Goal: Task Accomplishment & Management: Use online tool/utility

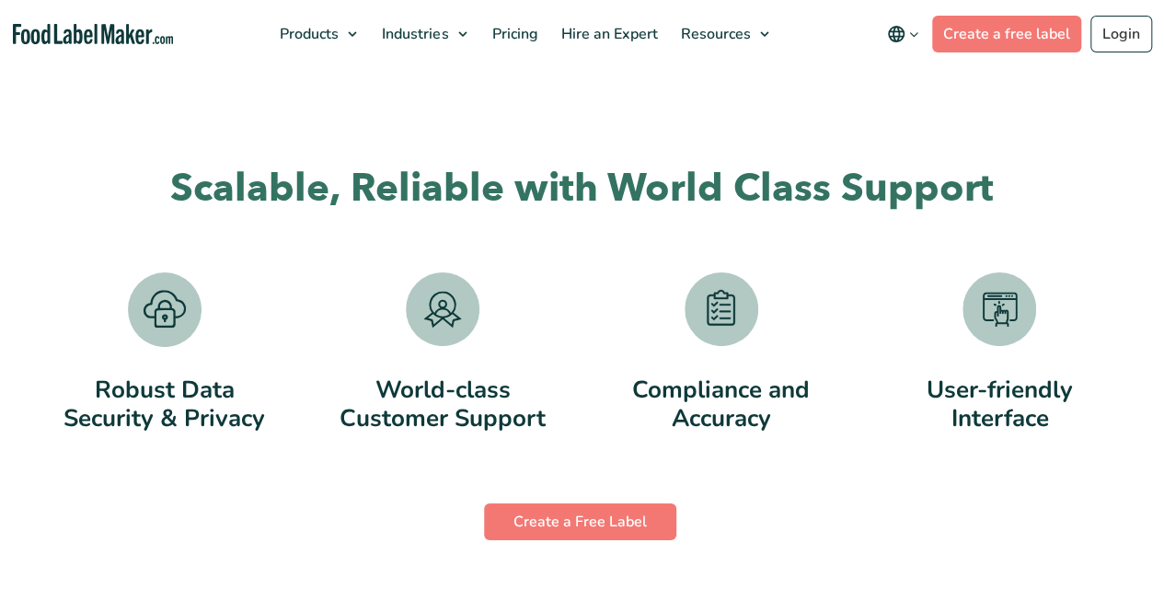
scroll to position [3587, 0]
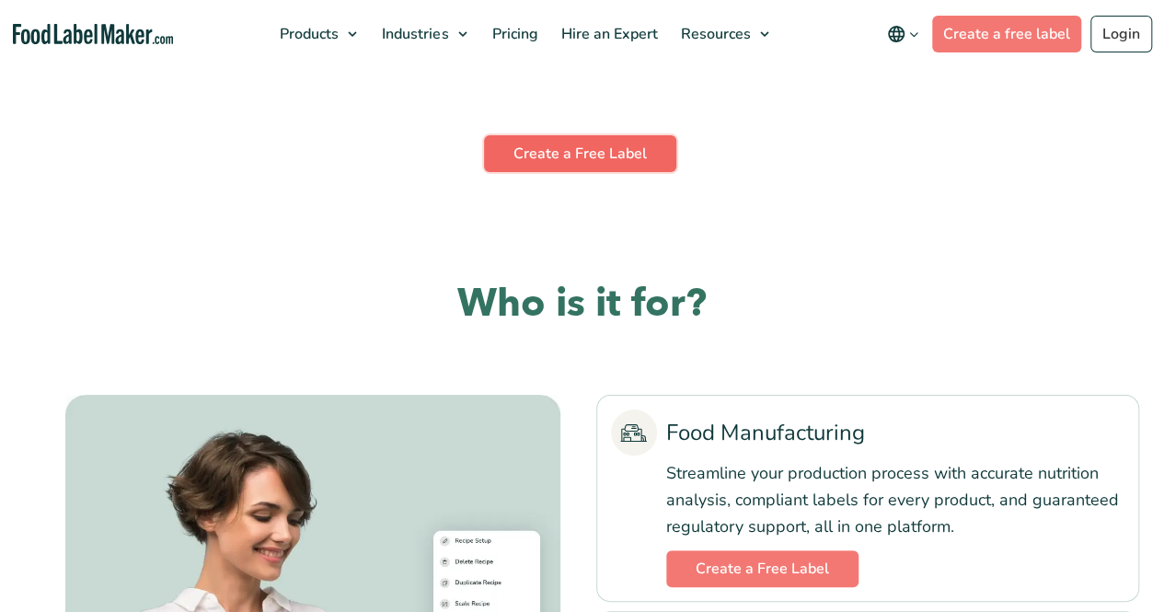
click at [609, 153] on link "Create a Free Label" at bounding box center [580, 153] width 192 height 37
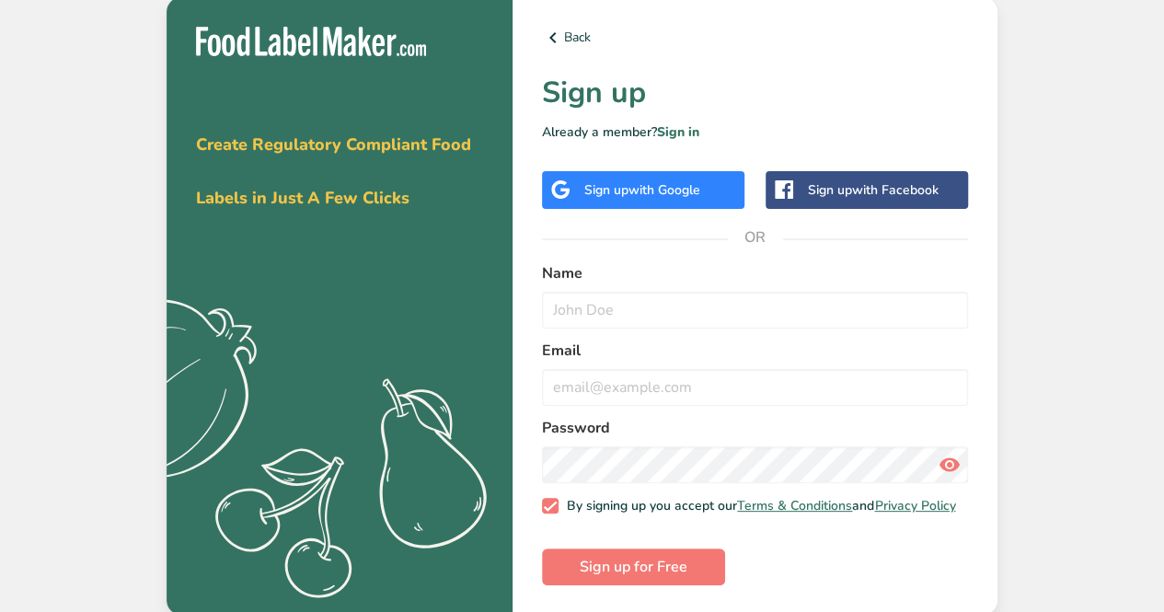
click at [697, 183] on span "with Google" at bounding box center [664, 189] width 72 height 17
click at [624, 171] on div "Sign up with Google" at bounding box center [643, 190] width 202 height 38
click at [699, 171] on div "Sign up with Google" at bounding box center [643, 190] width 202 height 38
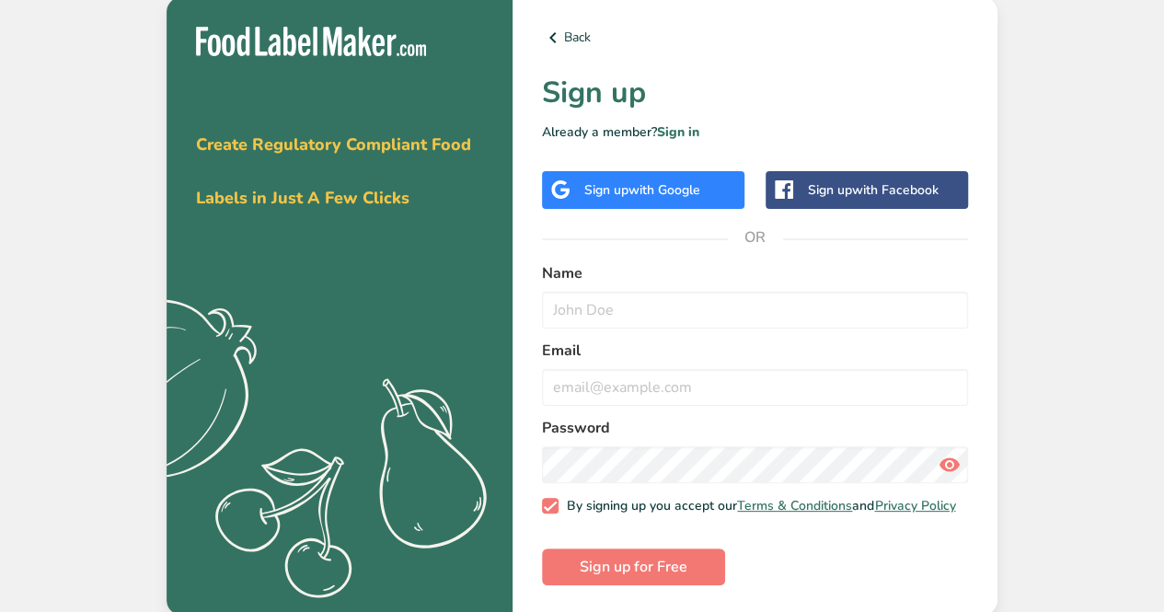
click at [699, 171] on div "Sign up with Google" at bounding box center [643, 190] width 202 height 38
click at [640, 309] on input "text" at bounding box center [755, 310] width 426 height 37
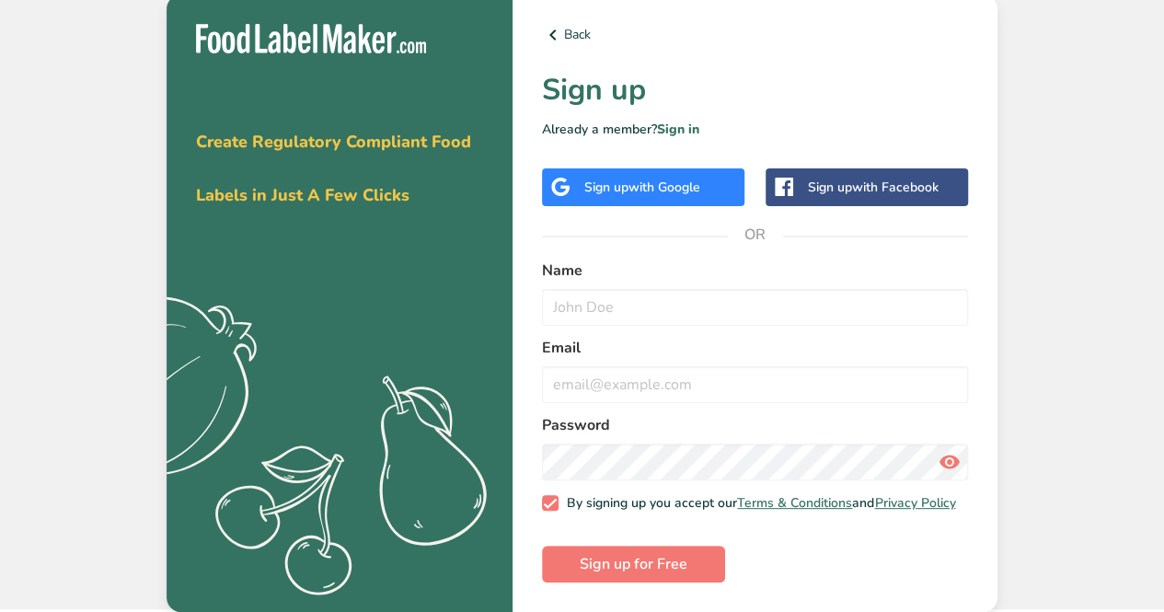
drag, startPoint x: 658, startPoint y: 170, endPoint x: 626, endPoint y: 194, distance: 40.1
click at [626, 194] on div "Sign up with Google" at bounding box center [643, 187] width 202 height 38
click at [602, 168] on div "Sign up with Google" at bounding box center [643, 187] width 202 height 38
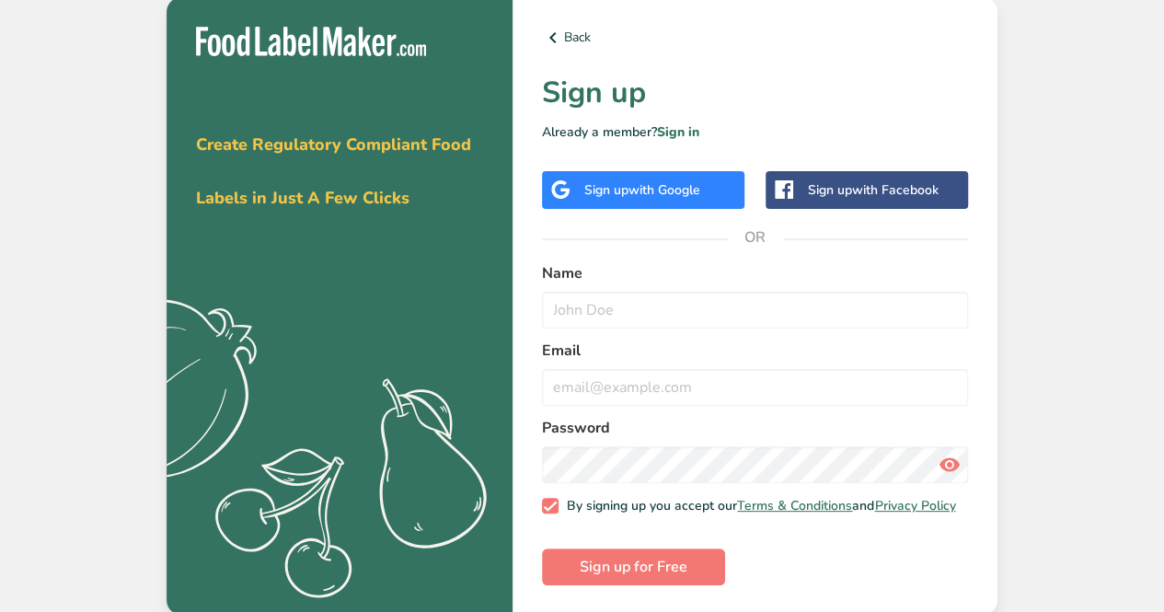
click at [641, 186] on span "with Google" at bounding box center [664, 189] width 72 height 17
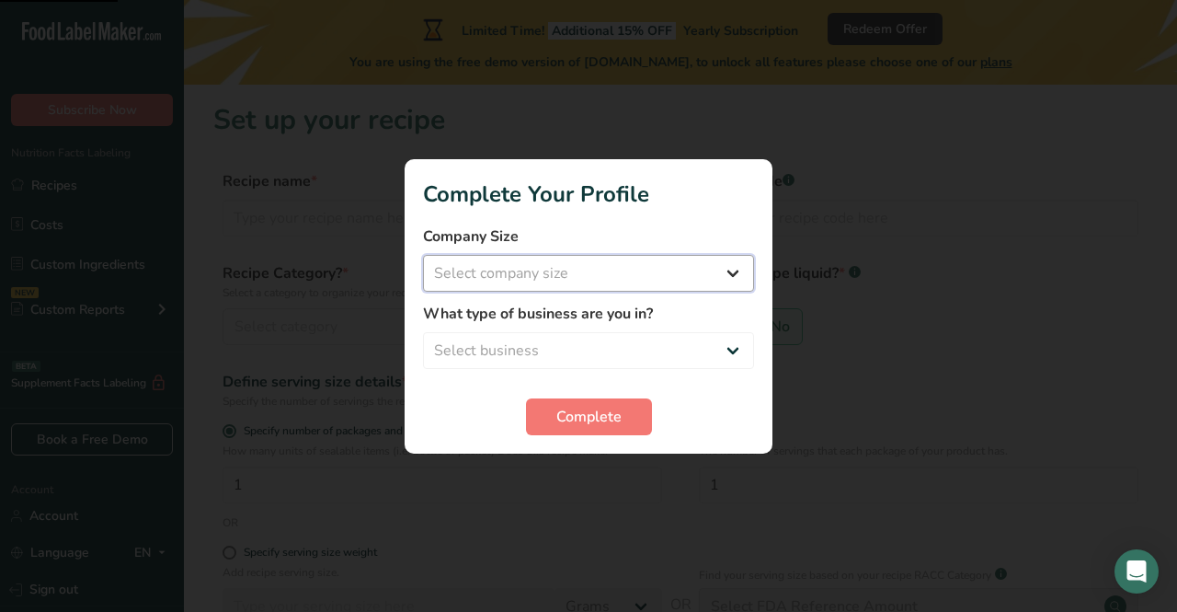
click at [706, 260] on select "Select company size Fewer than 10 Employees 10 to 50 Employees 51 to 500 Employ…" at bounding box center [588, 273] width 331 height 37
click at [576, 268] on select "Select company size Fewer than 10 Employees 10 to 50 Employees 51 to 500 Employ…" at bounding box center [588, 273] width 331 height 37
click at [570, 267] on select "Select company size Fewer than 10 Employees 10 to 50 Employees 51 to 500 Employ…" at bounding box center [588, 273] width 331 height 37
select select "1"
click at [423, 255] on select "Select company size Fewer than 10 Employees 10 to 50 Employees 51 to 500 Employ…" at bounding box center [588, 273] width 331 height 37
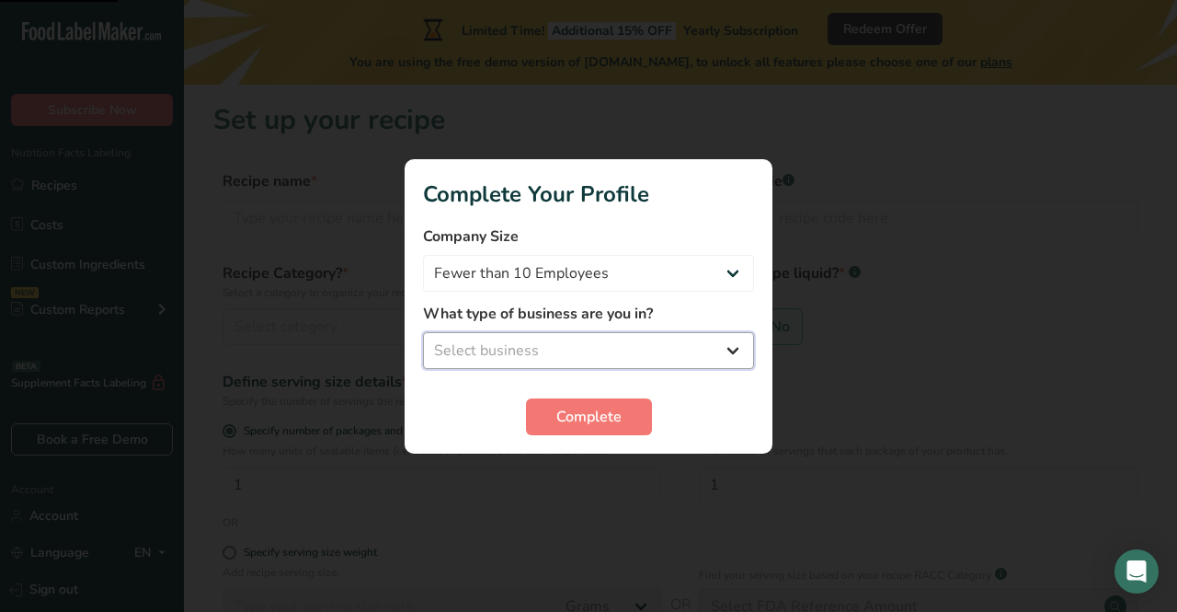
click at [580, 334] on select "Select business Packaged Food Manufacturer Restaurant & Cafe Bakery Meal Plans …" at bounding box center [588, 350] width 331 height 37
click at [423, 332] on select "Select business Packaged Food Manufacturer Restaurant & Cafe Bakery Meal Plans …" at bounding box center [588, 350] width 331 height 37
click at [587, 366] on select "Packaged Food Manufacturer Restaurant & Cafe Bakery Meal Plans & Catering Compa…" at bounding box center [588, 350] width 331 height 37
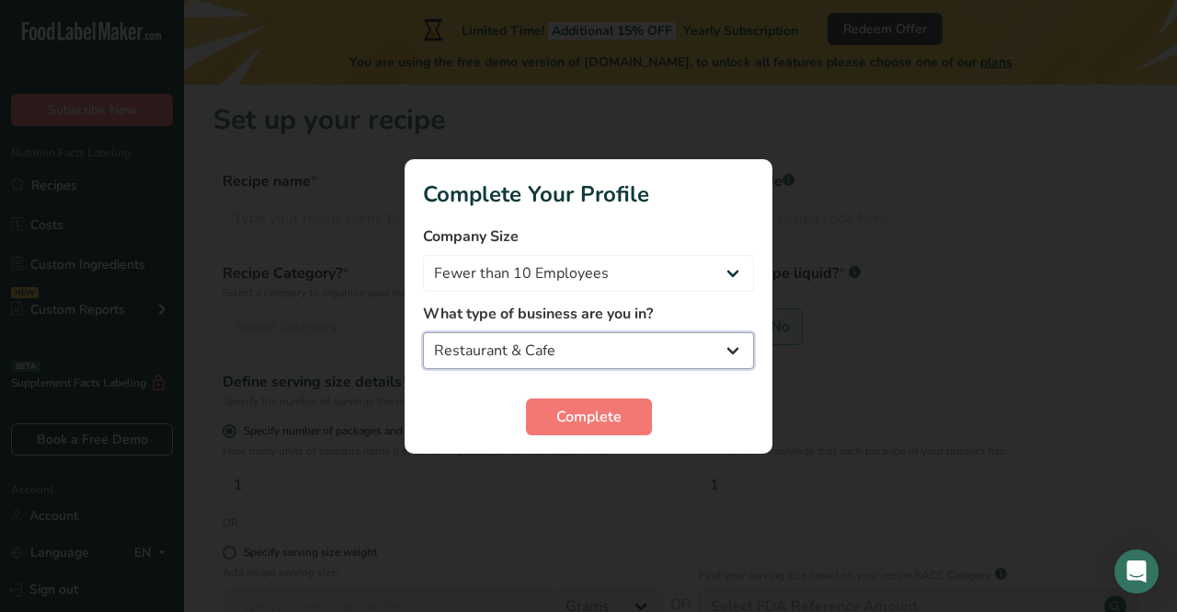
select select "8"
click at [423, 332] on select "Packaged Food Manufacturer Restaurant & Cafe Bakery Meal Plans & Catering Compa…" at bounding box center [588, 350] width 331 height 37
click at [597, 338] on select "Packaged Food Manufacturer Restaurant & Cafe Bakery Meal Plans & Catering Compa…" at bounding box center [588, 350] width 331 height 37
click at [595, 349] on select "Packaged Food Manufacturer Restaurant & Cafe Bakery Meal Plans & Catering Compa…" at bounding box center [588, 350] width 331 height 37
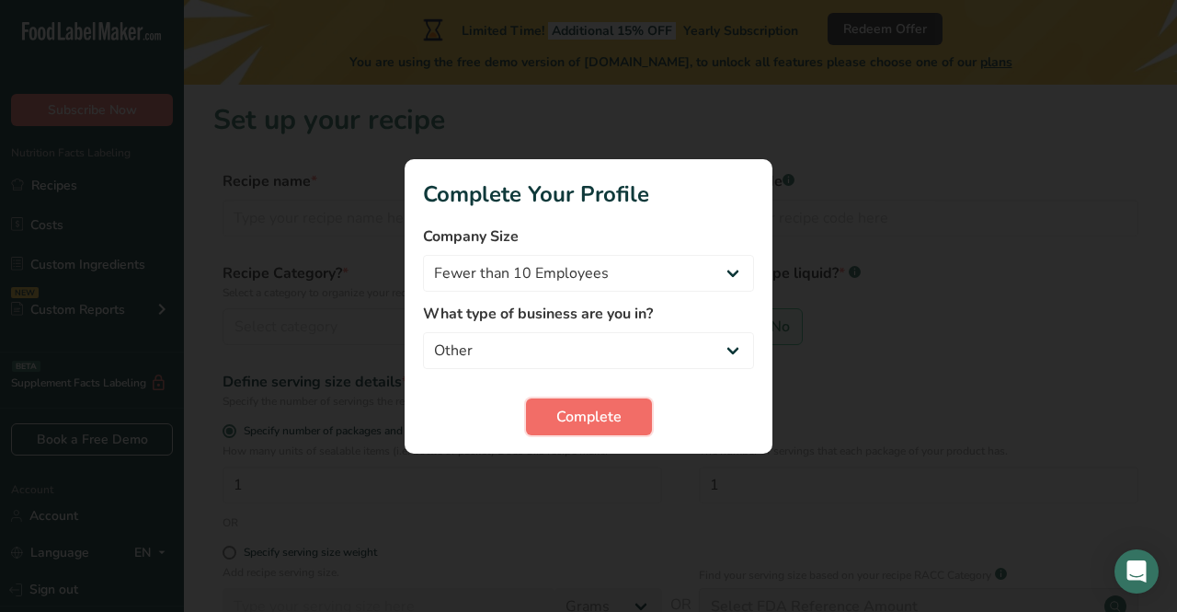
click at [608, 410] on span "Complete" at bounding box center [589, 417] width 65 height 22
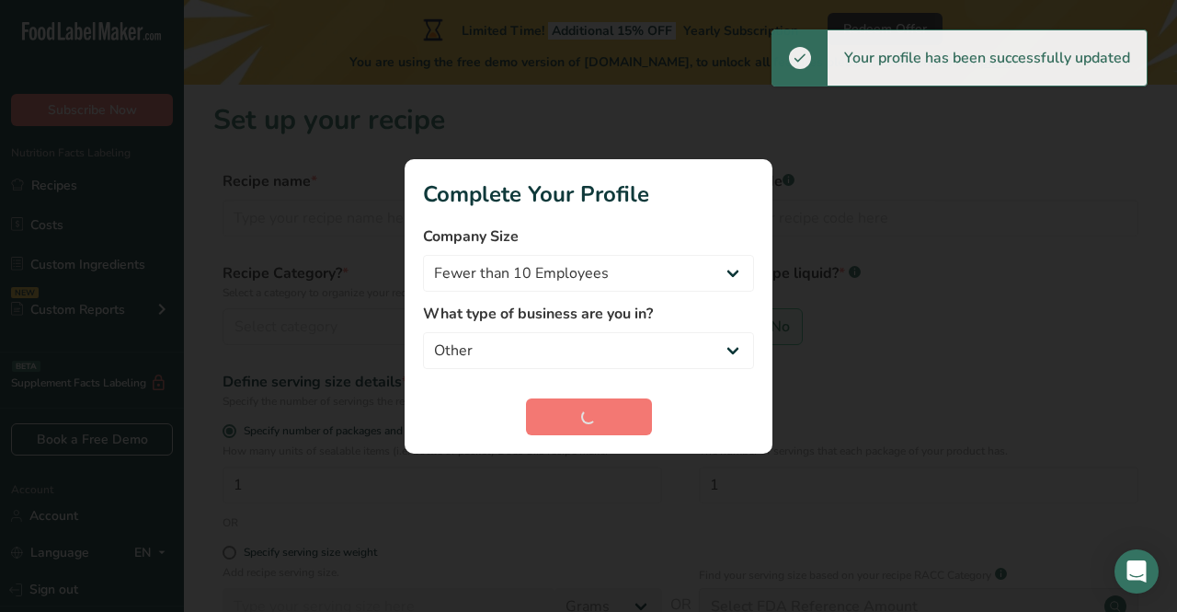
click at [809, 252] on div at bounding box center [588, 306] width 1177 height 612
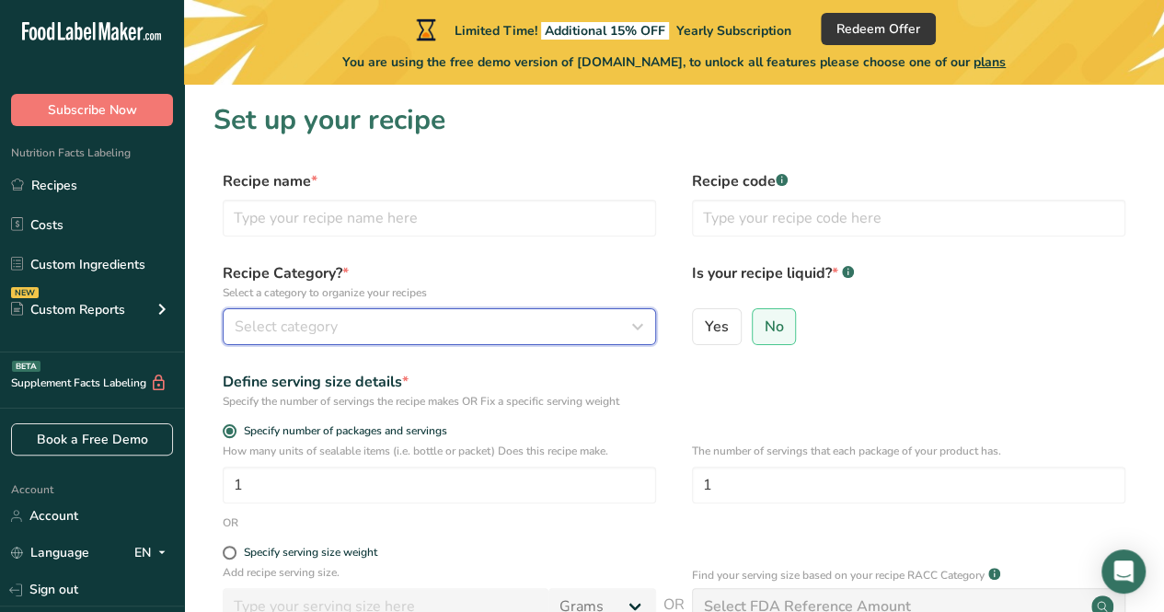
click at [622, 339] on button "Select category" at bounding box center [439, 326] width 433 height 37
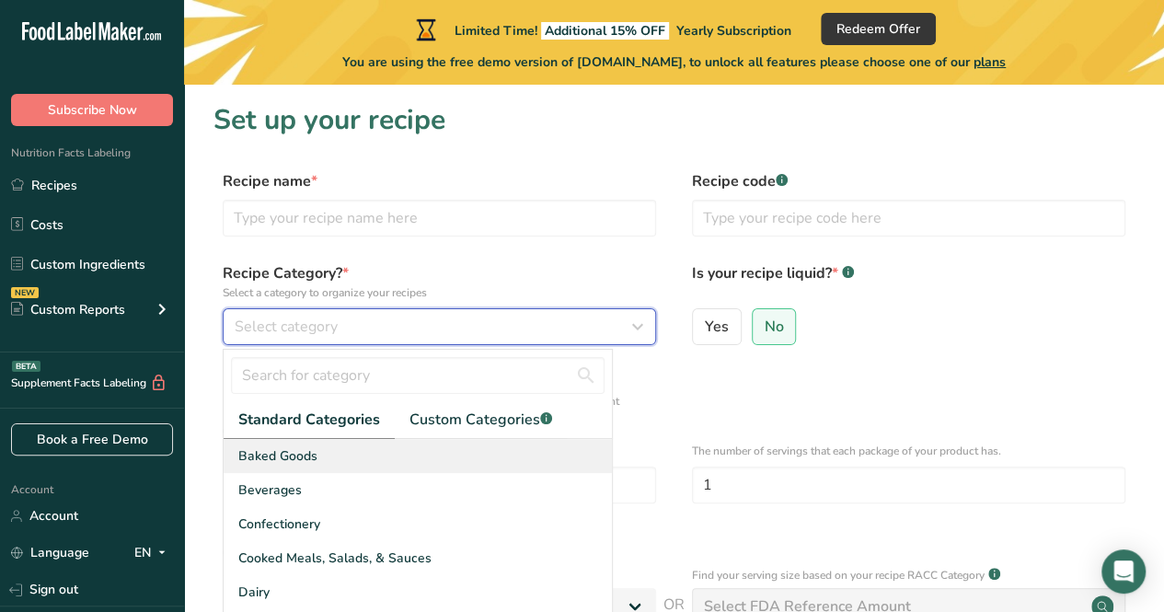
scroll to position [92, 0]
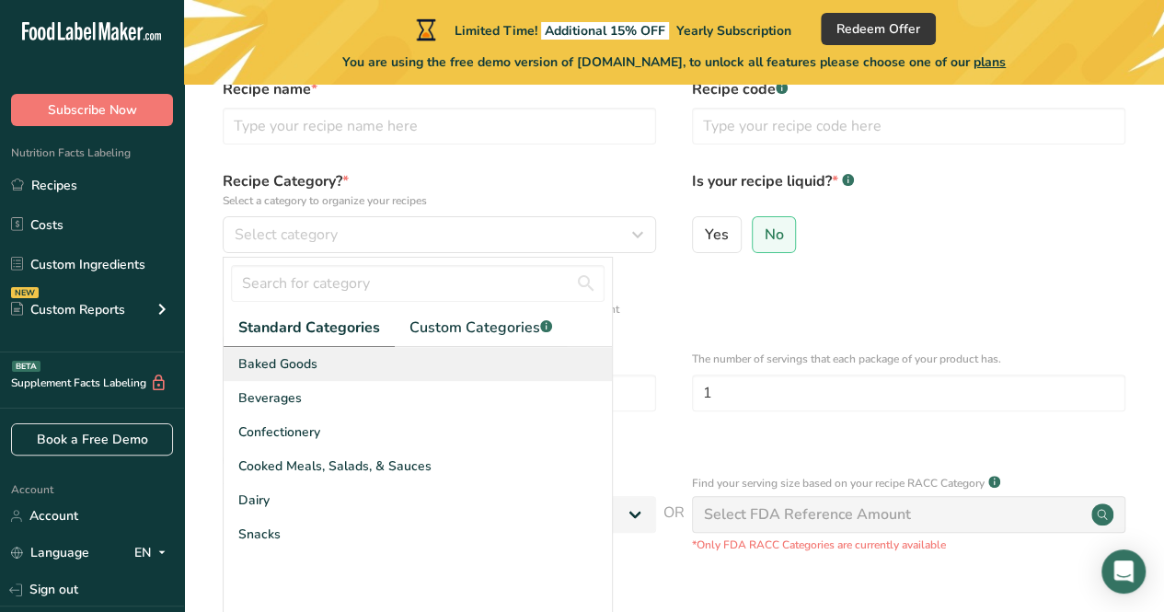
click at [430, 354] on div "Baked Goods" at bounding box center [418, 364] width 388 height 34
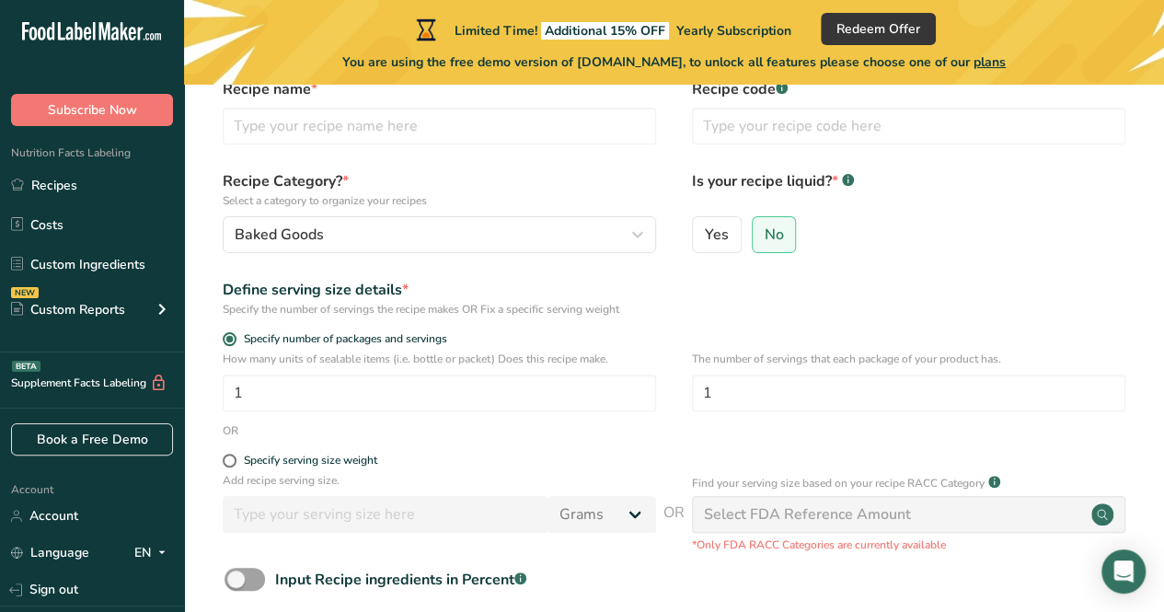
scroll to position [0, 0]
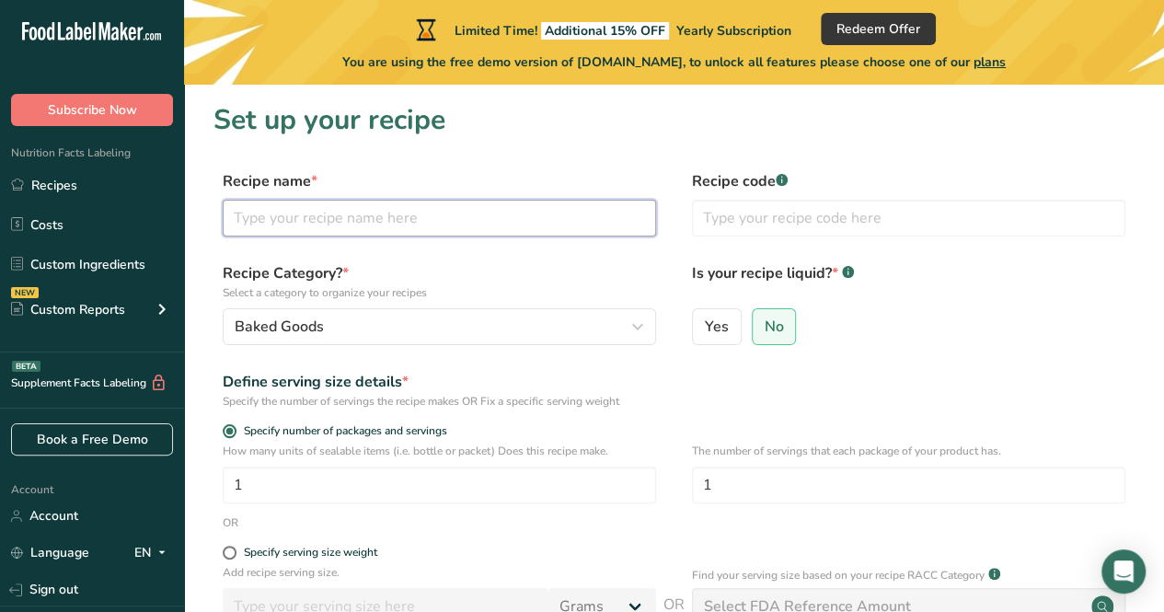
click at [412, 219] on input "text" at bounding box center [439, 218] width 433 height 37
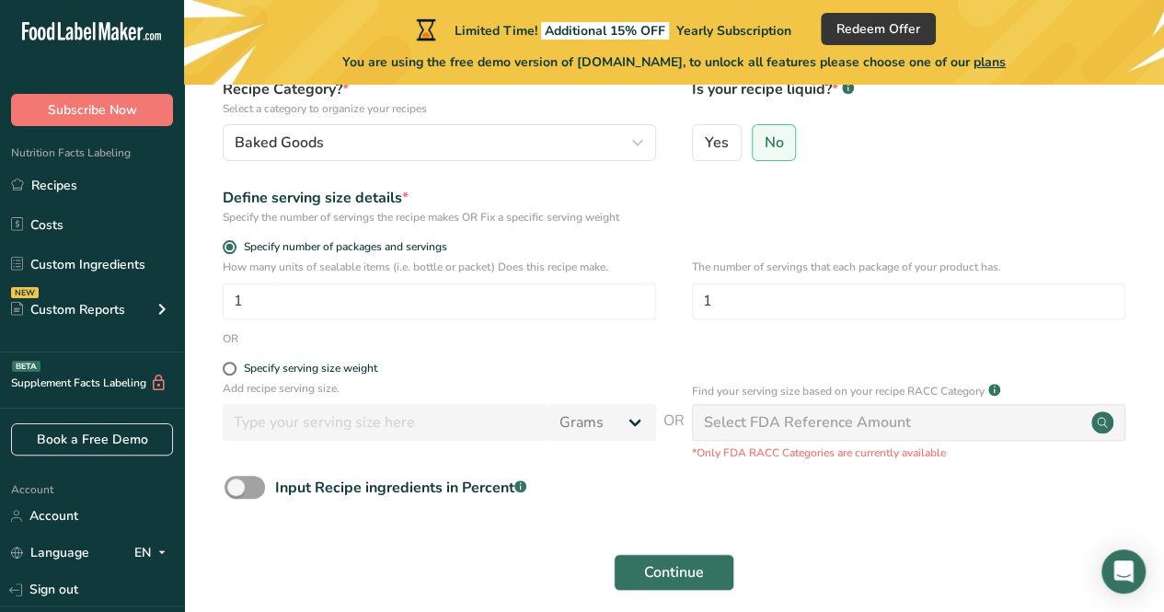
scroll to position [261, 0]
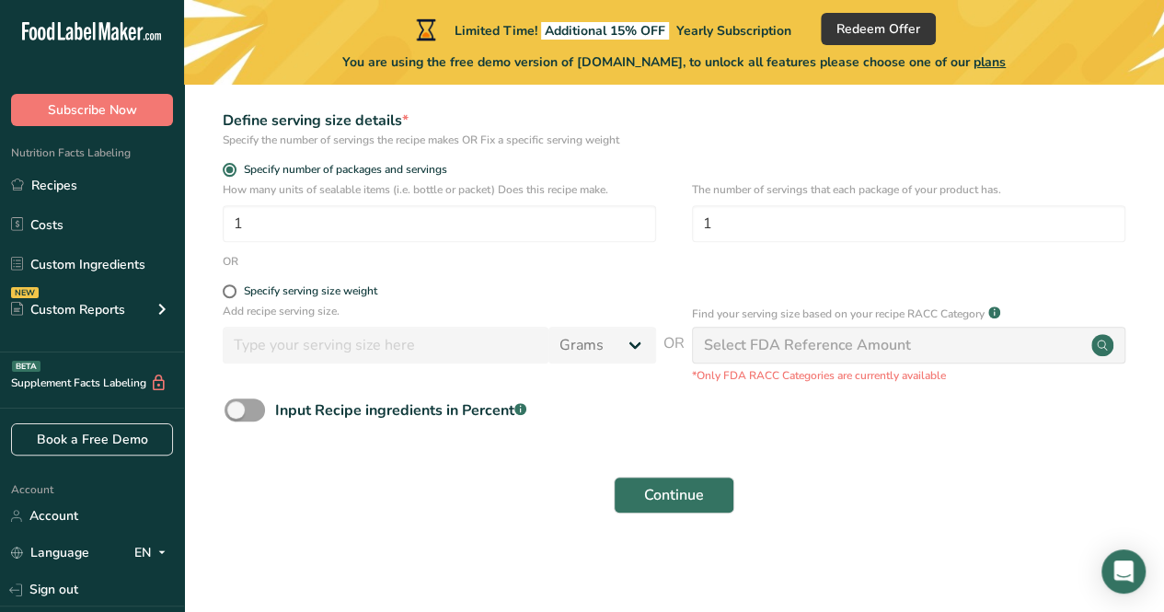
click at [987, 341] on div "Select FDA Reference Amount" at bounding box center [908, 345] width 433 height 37
click at [298, 281] on form "Recipe name * Recipe code .a-a{fill:#347362;}.b-a{fill:#fff;} Recipe Category? …" at bounding box center [673, 216] width 921 height 615
click at [307, 288] on div "Specify serving size weight" at bounding box center [310, 291] width 133 height 14
click at [235, 288] on input "Specify serving size weight" at bounding box center [229, 291] width 12 height 12
radio input "true"
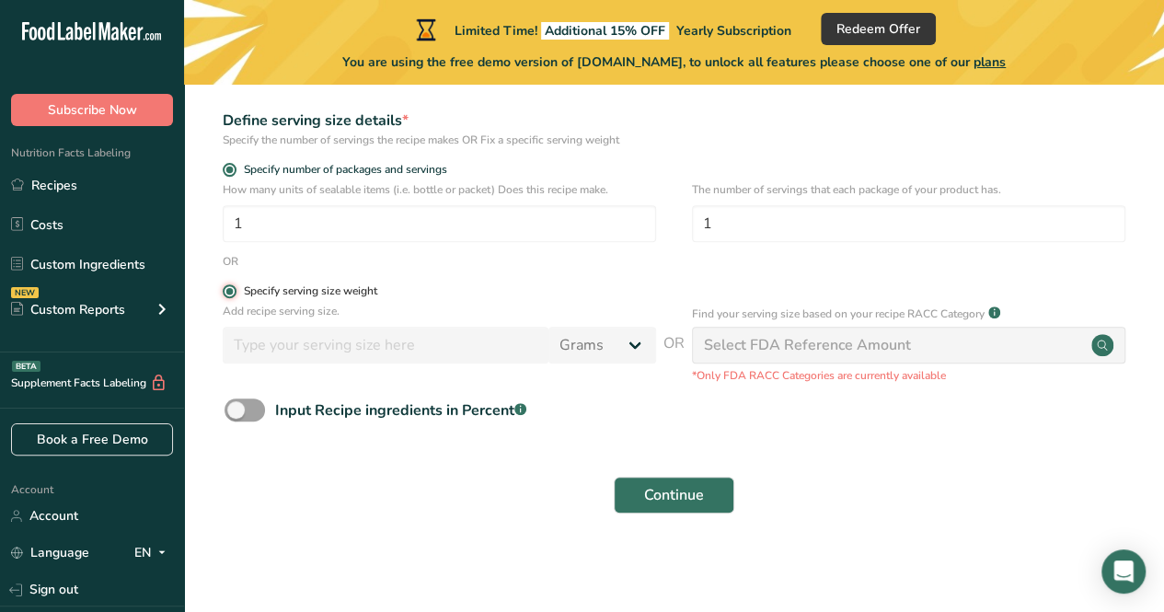
radio input "false"
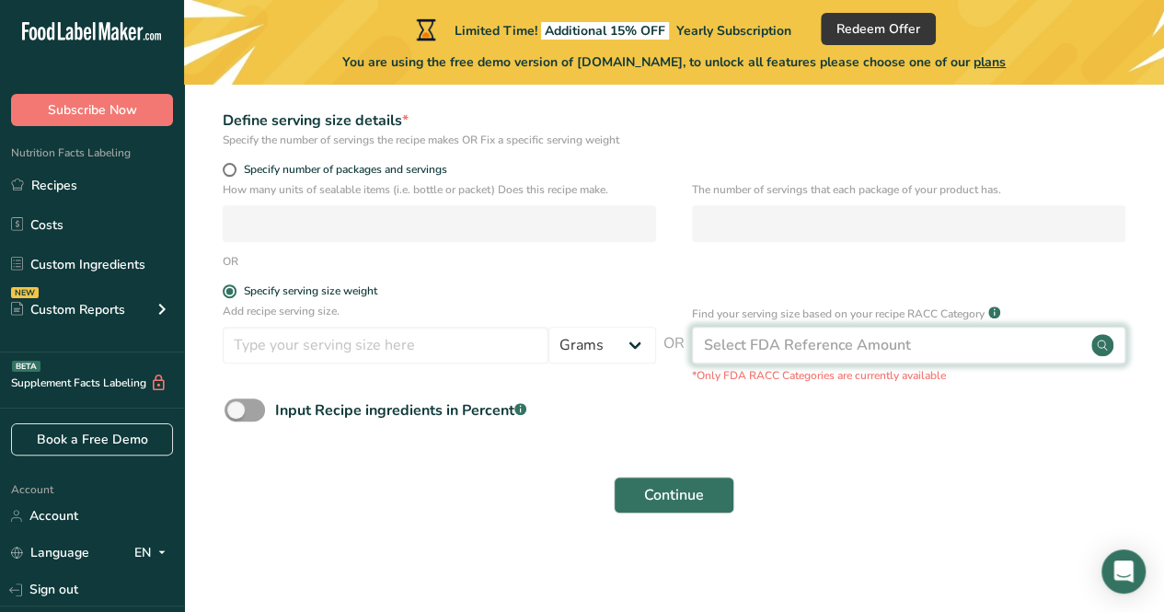
click at [891, 355] on div "Select FDA Reference Amount" at bounding box center [807, 345] width 207 height 22
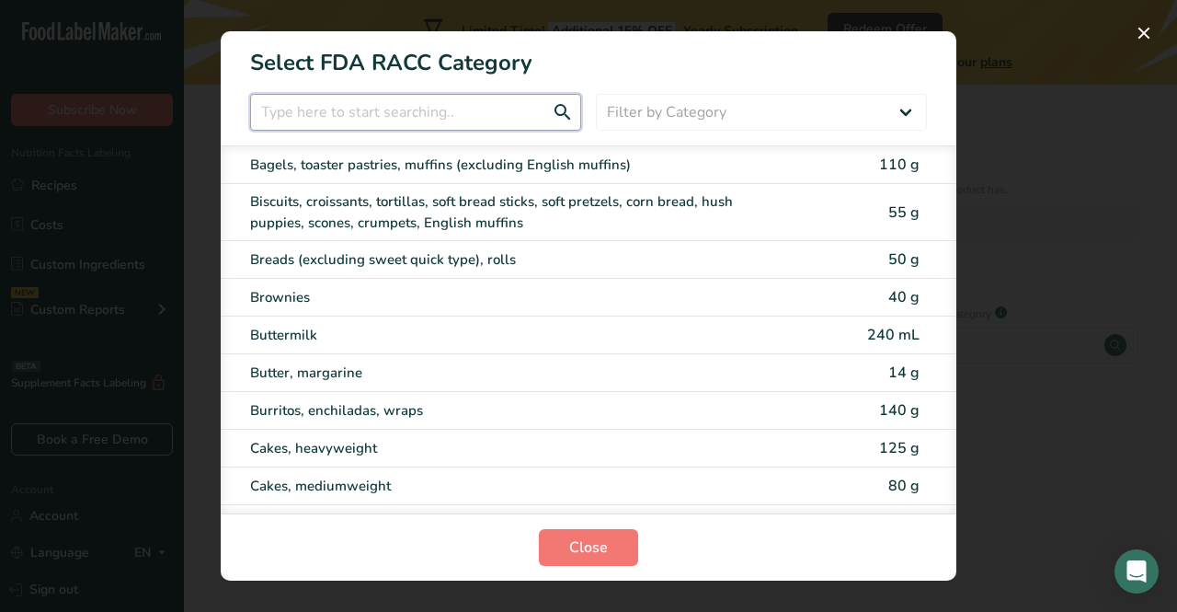
click at [458, 112] on input "RACC Category Selection Modal" at bounding box center [415, 112] width 331 height 37
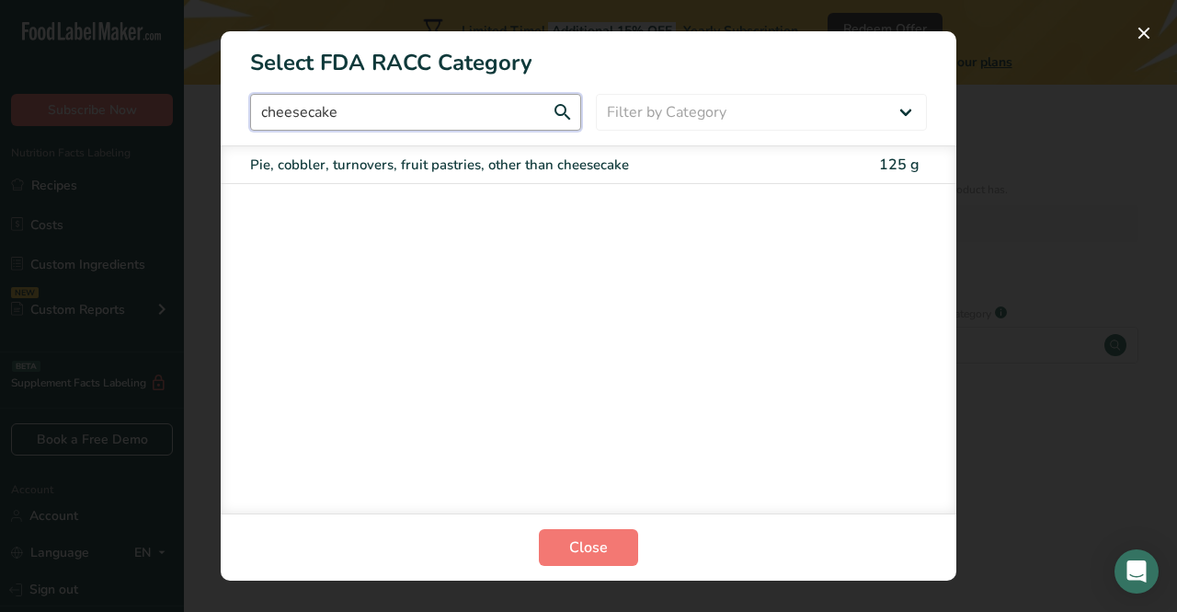
type input "cheesecake"
click at [986, 112] on div "RACC Category Selection Modal" at bounding box center [588, 306] width 1177 height 612
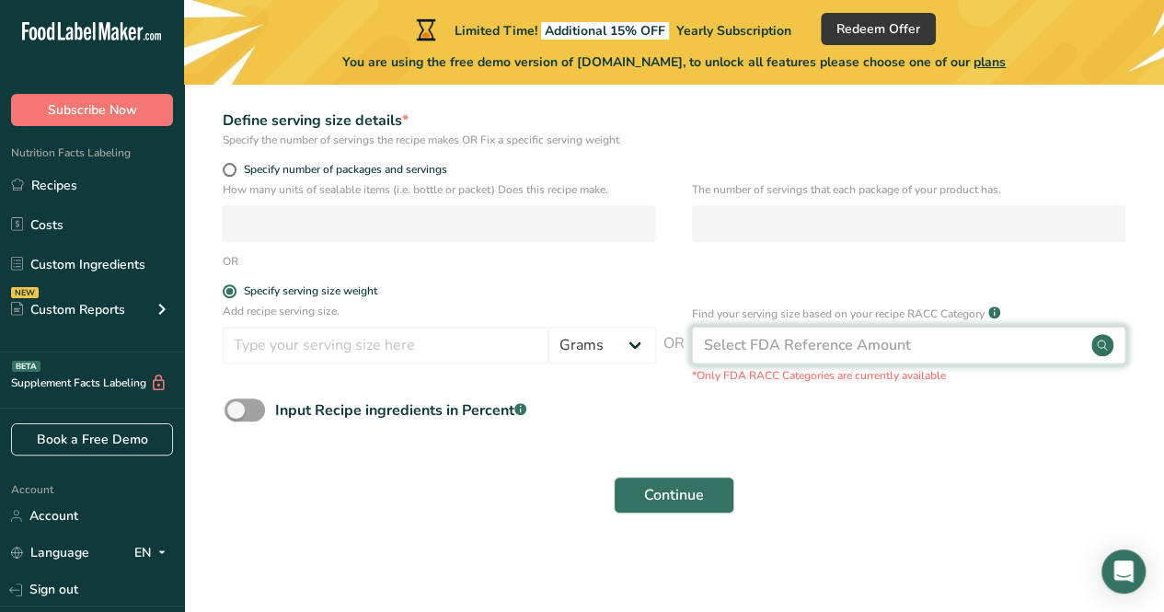
click at [868, 345] on div "Select FDA Reference Amount" at bounding box center [807, 345] width 207 height 22
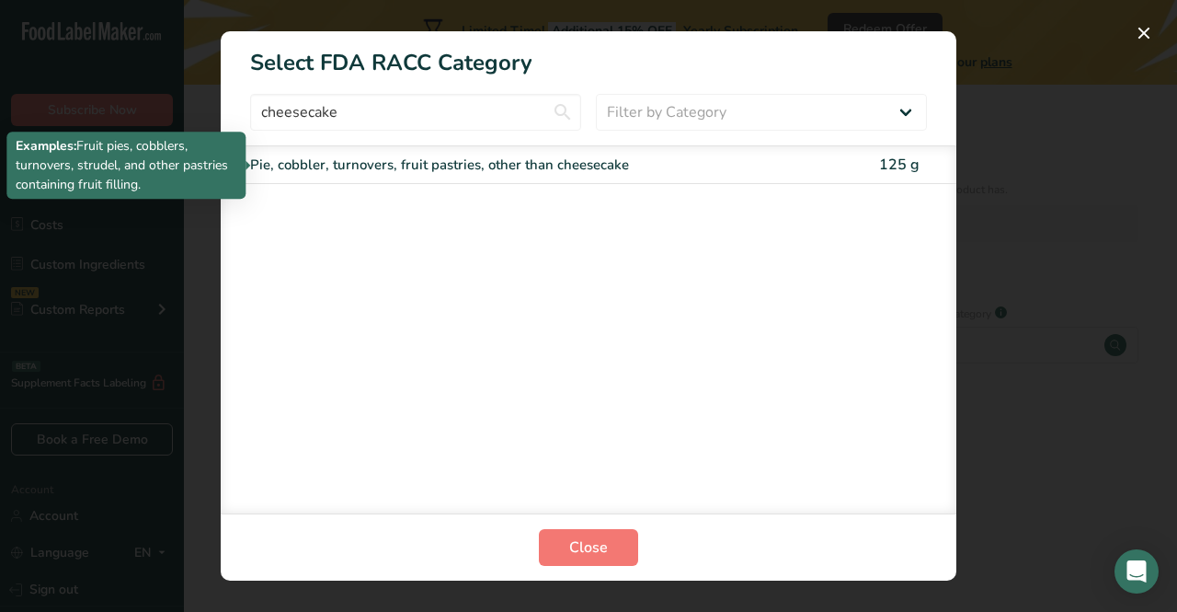
click at [651, 166] on div "Pie, cobbler, turnovers, fruit pastries, other than cheesecake" at bounding box center [511, 165] width 522 height 21
type input "125"
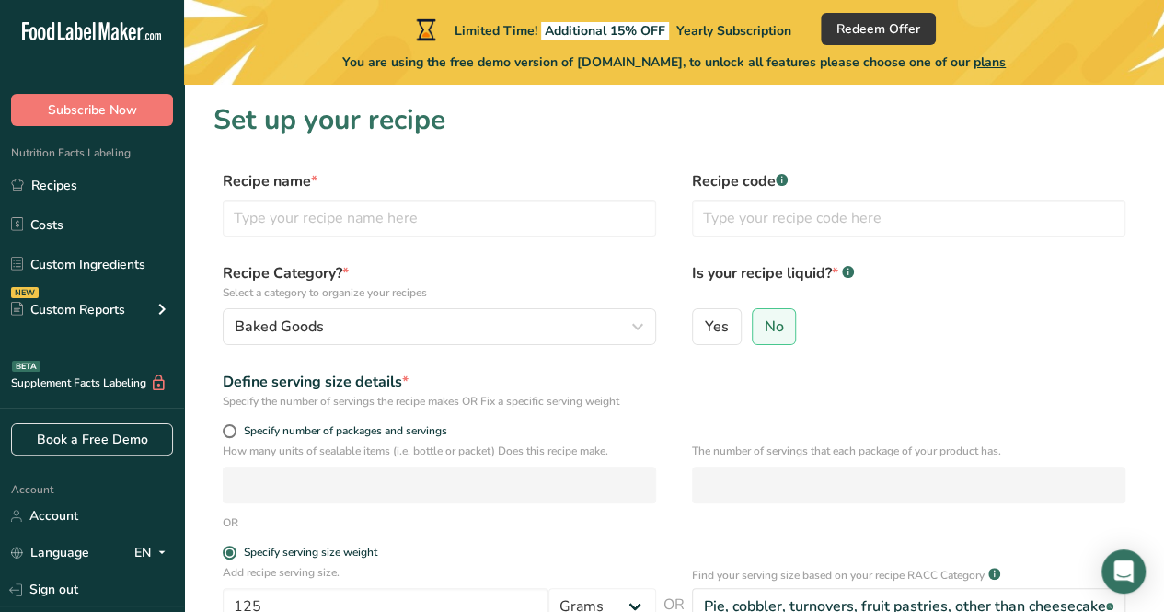
scroll to position [114, 0]
